Goal: Information Seeking & Learning: Understand process/instructions

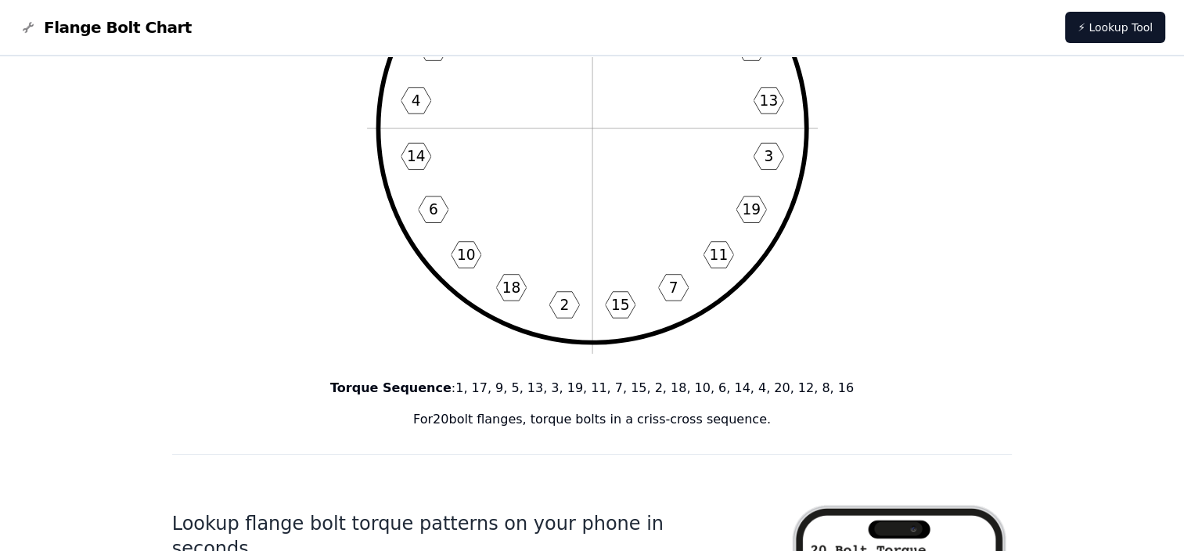
scroll to position [157, 0]
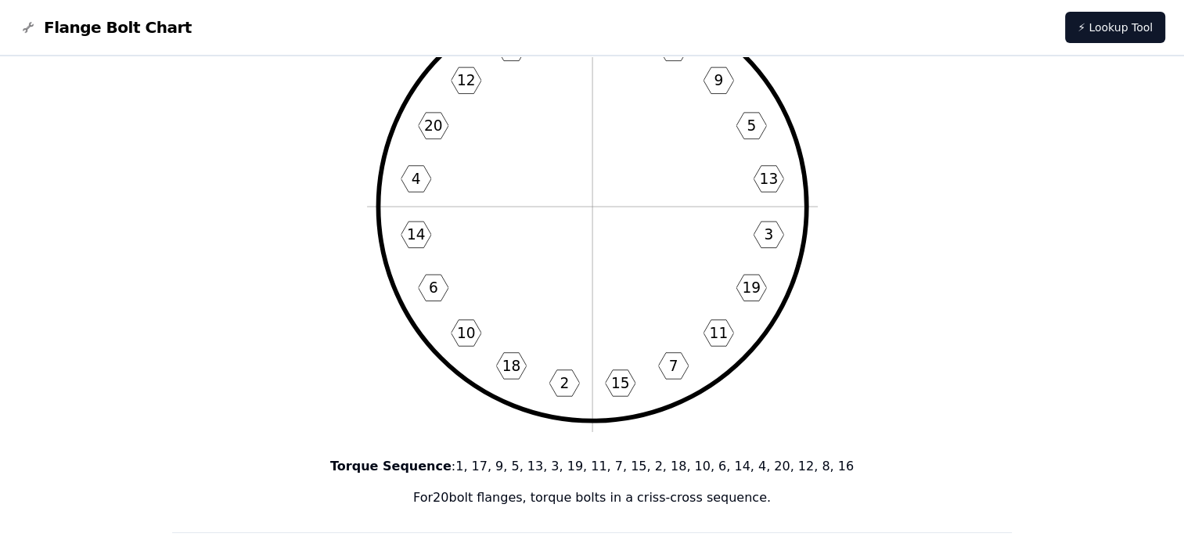
drag, startPoint x: 366, startPoint y: 463, endPoint x: 777, endPoint y: 519, distance: 414.7
copy div "Torque Sequence : 1, 17, 9, 5, 13, 3, 19, 11, 7, 15, 2, 18, 10, 6, 14, 4, 20, 1…"
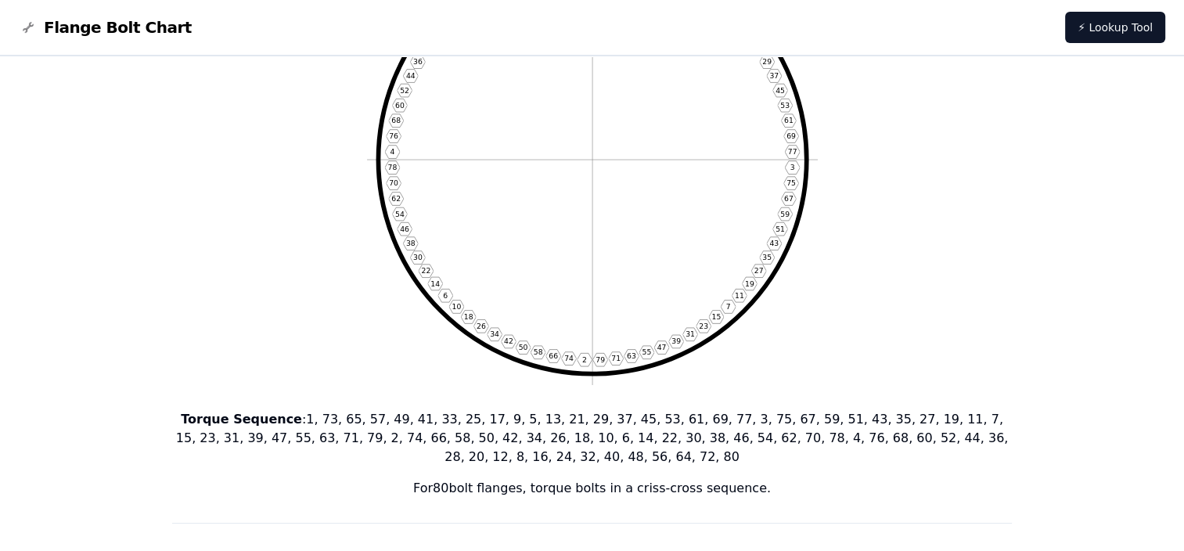
scroll to position [235, 0]
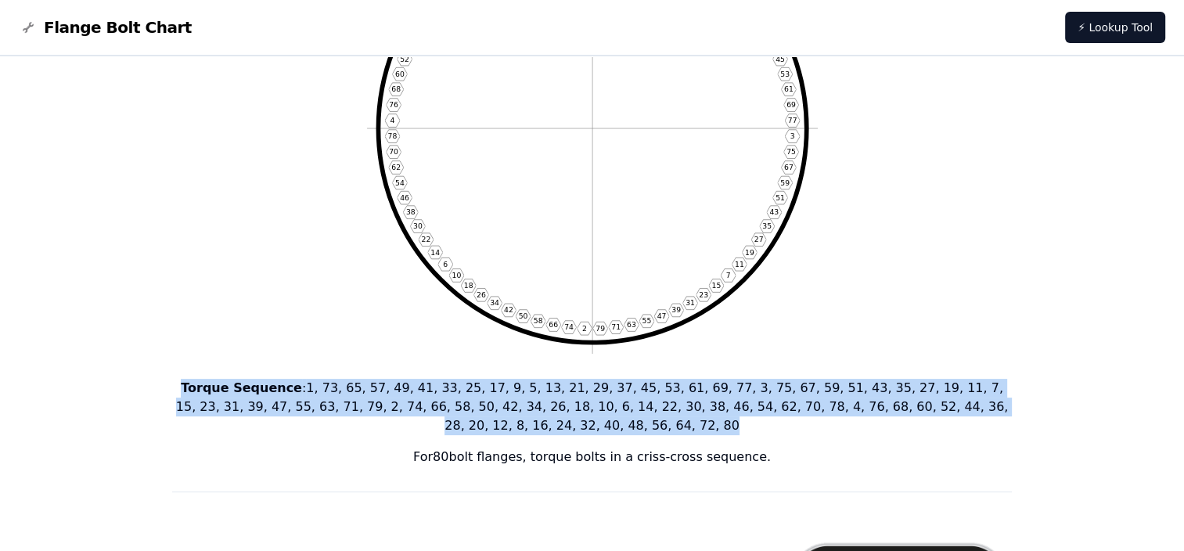
drag, startPoint x: 169, startPoint y: 383, endPoint x: 1074, endPoint y: 412, distance: 905.2
drag, startPoint x: 773, startPoint y: 446, endPoint x: 149, endPoint y: 376, distance: 627.6
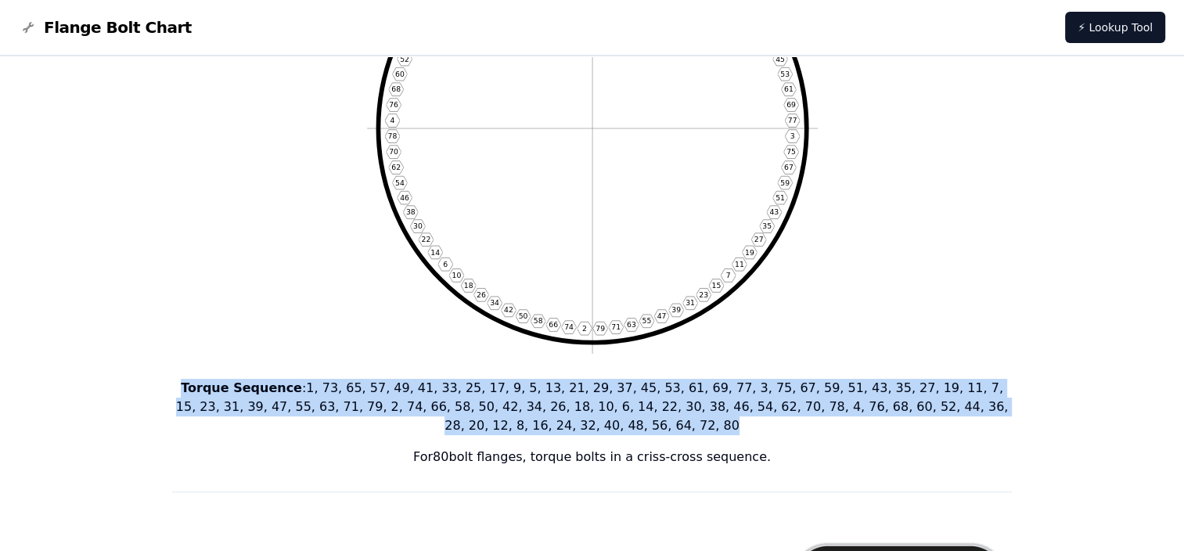
copy div "Torque Sequence : 1, 73, 65, 57, 49, 41, 33, 25, 17, 9, 5, 13, 21, 29, 37, 45, …"
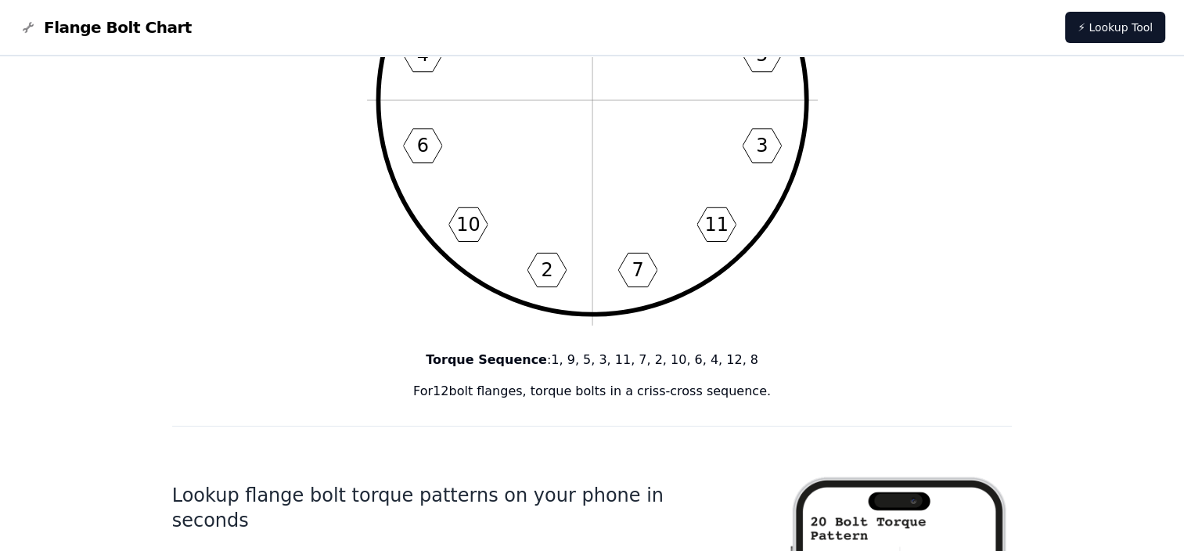
scroll to position [391, 0]
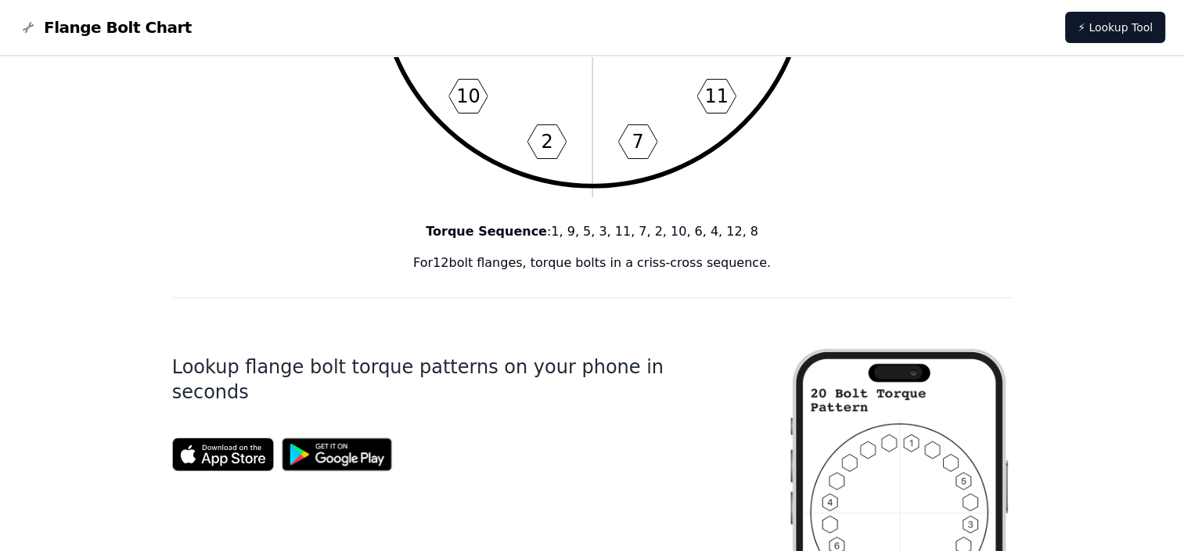
drag, startPoint x: 453, startPoint y: 230, endPoint x: 767, endPoint y: 266, distance: 315.9
click at [767, 266] on div "Torque Sequence : 1, 9, 5, 3, 11, 7, 2, 10, 6, 4, 12, 8 For 12 bolt flanges, to…" at bounding box center [592, 247] width 841 height 50
click at [767, 266] on p "For 12 bolt flanges, torque bolts in a criss-cross sequence." at bounding box center [592, 263] width 841 height 19
copy div "Torque Sequence : 1, 9, 5, 3, 11, 7, 2, 10, 6, 4, 12, 8 For 12 bolt flanges, to…"
